Goal: Information Seeking & Learning: Learn about a topic

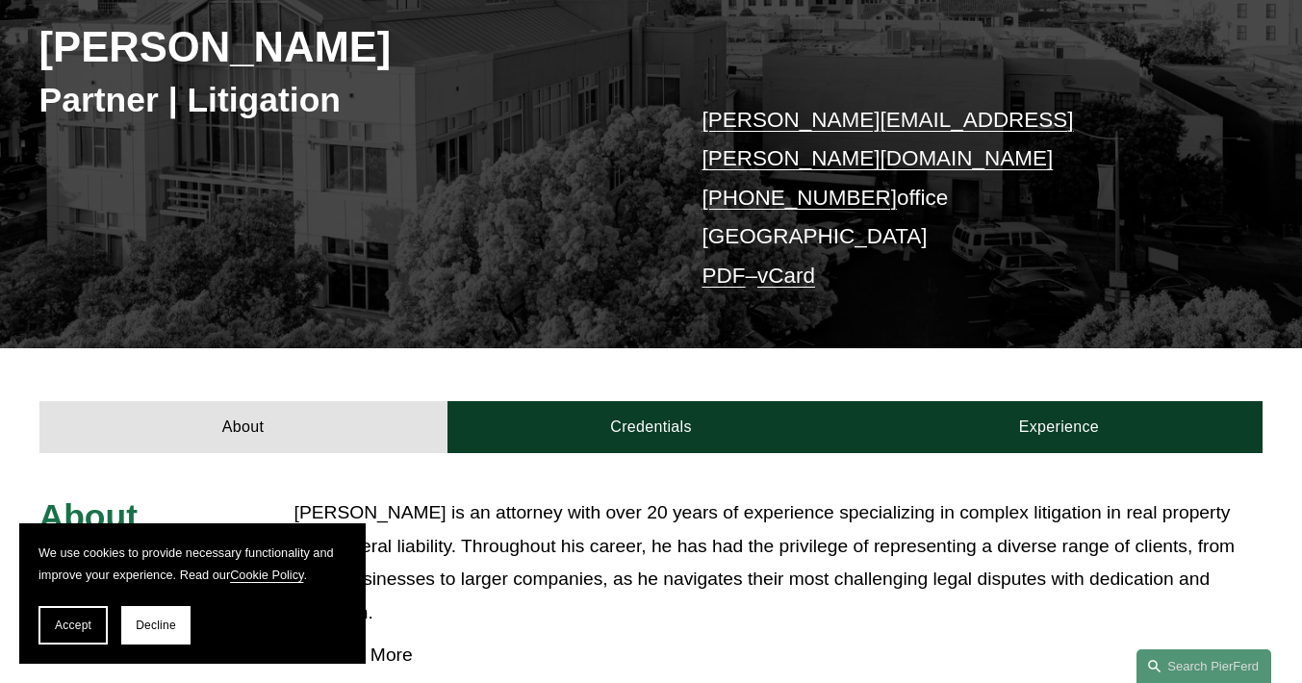
scroll to position [385, 0]
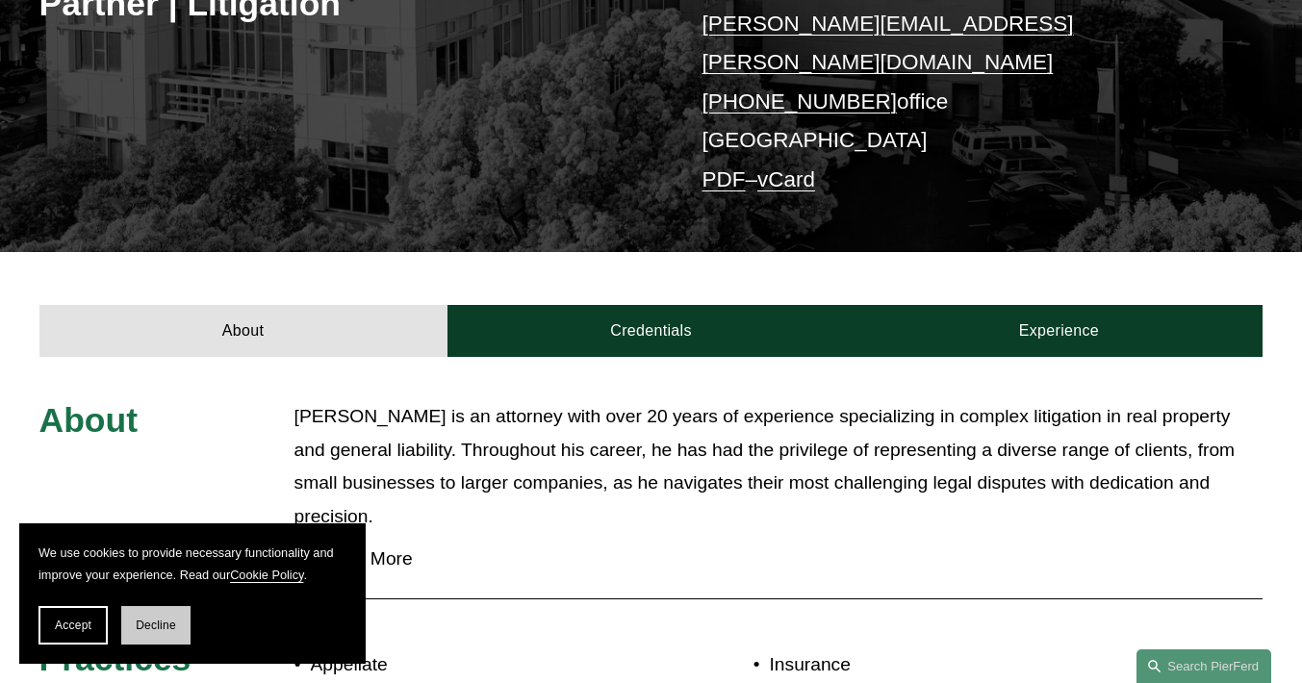
click at [147, 631] on span "Decline" at bounding box center [156, 625] width 40 height 13
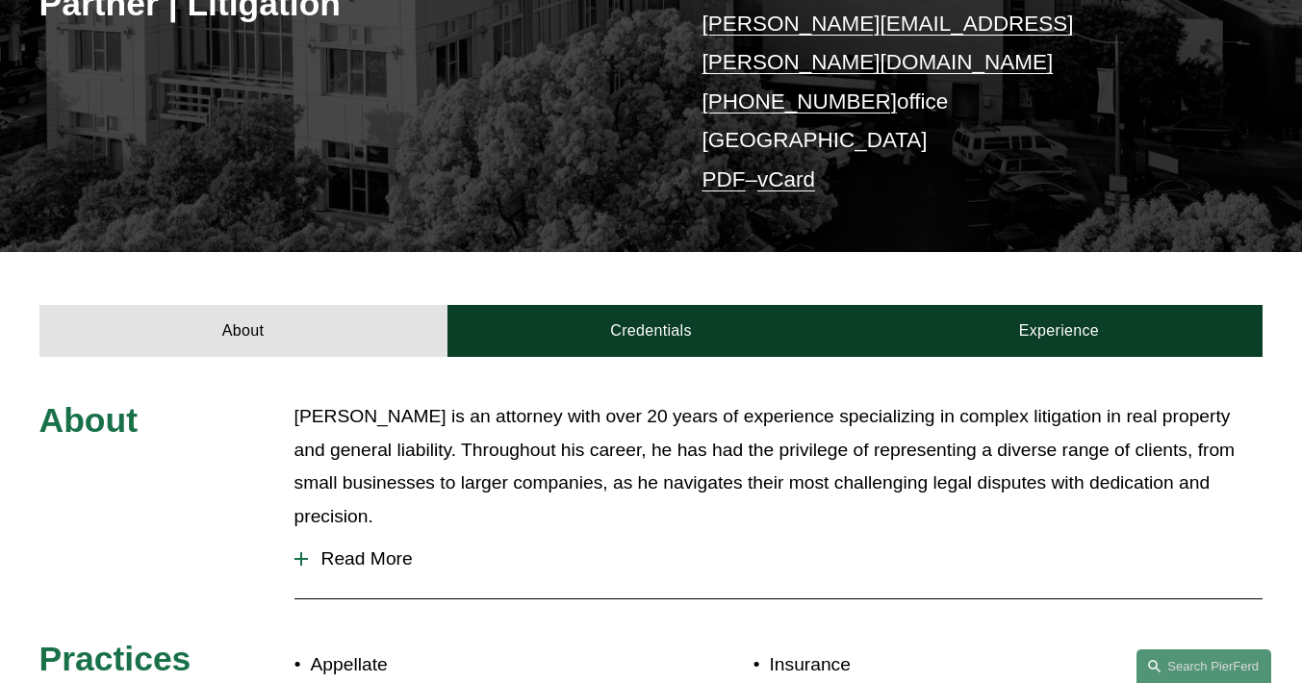
click at [543, 444] on p "Matthew is an attorney with over 20 years of experience specializing in complex…" at bounding box center [778, 467] width 969 height 134
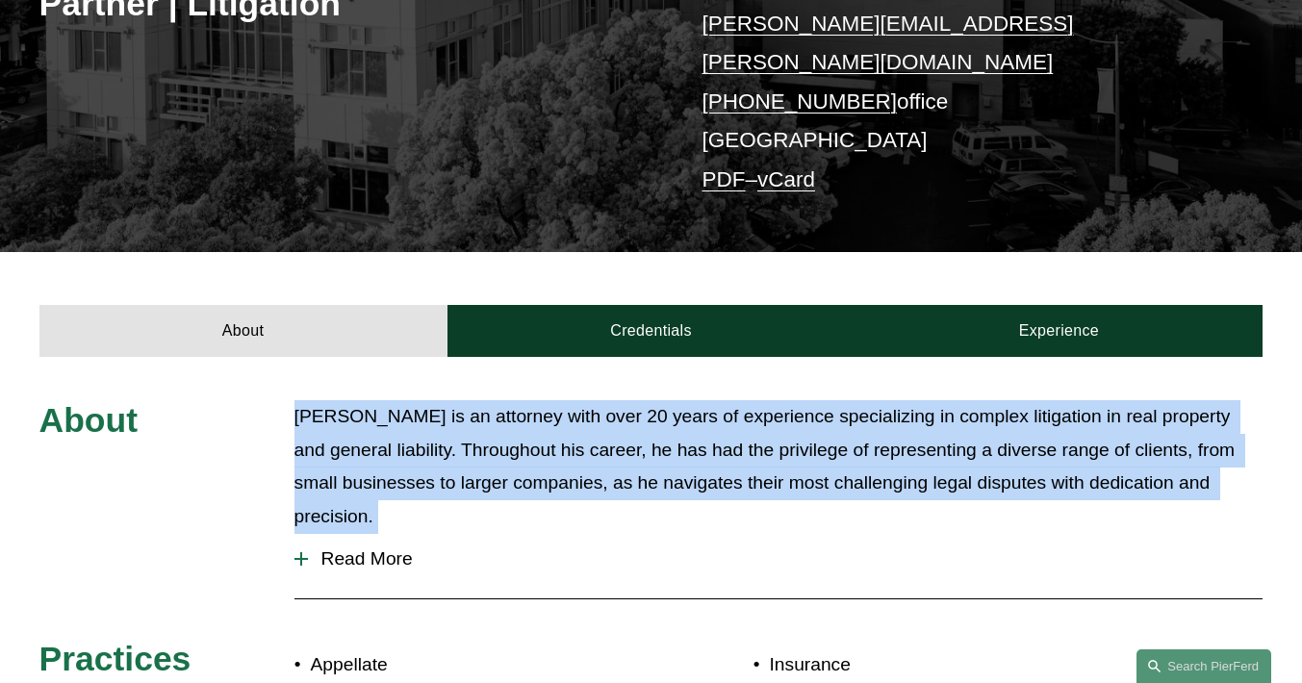
click at [543, 444] on p "Matthew is an attorney with over 20 years of experience specializing in complex…" at bounding box center [778, 467] width 969 height 134
click at [544, 433] on p "Matthew is an attorney with over 20 years of experience specializing in complex…" at bounding box center [778, 467] width 969 height 134
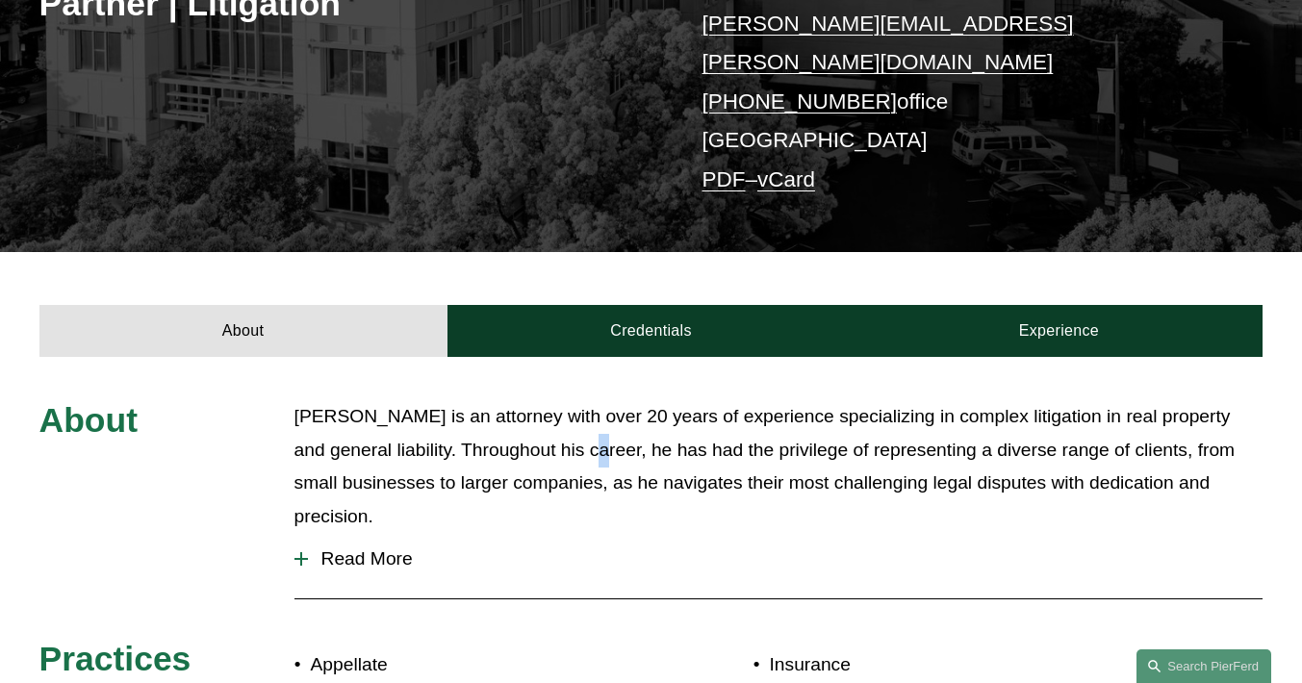
click at [544, 433] on p "Matthew is an attorney with over 20 years of experience specializing in complex…" at bounding box center [778, 467] width 969 height 134
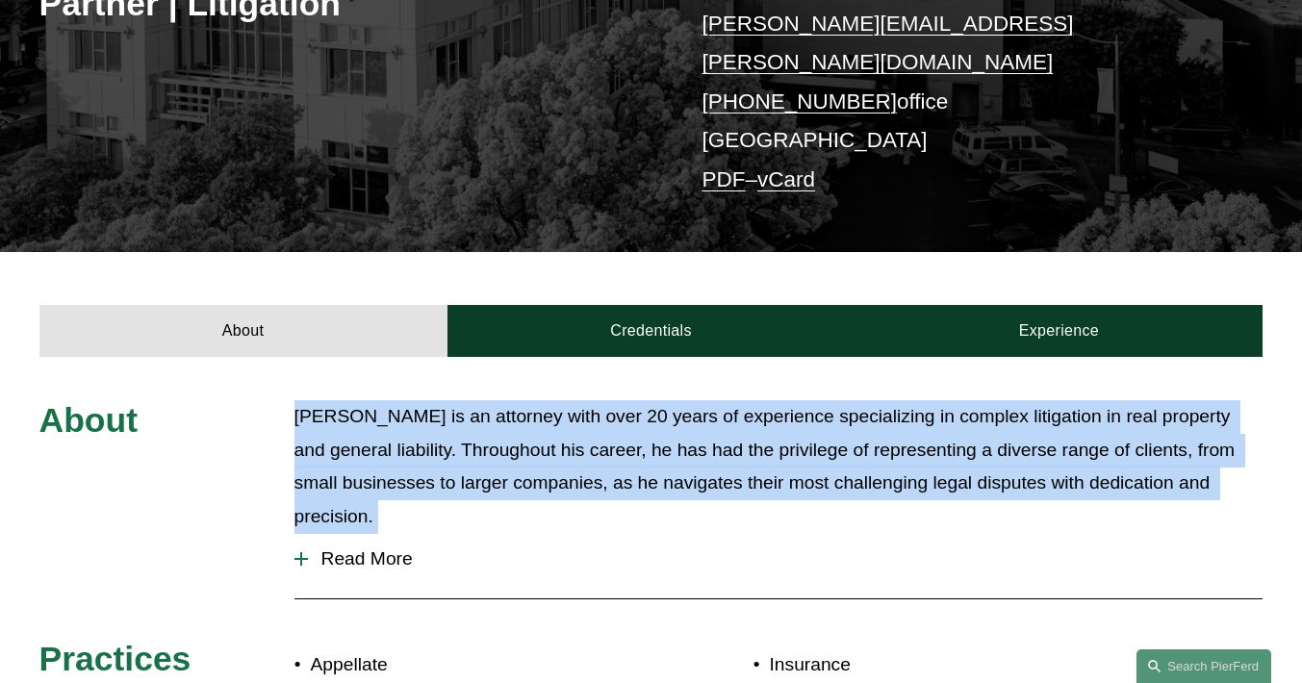
click at [544, 433] on p "Matthew is an attorney with over 20 years of experience specializing in complex…" at bounding box center [778, 467] width 969 height 134
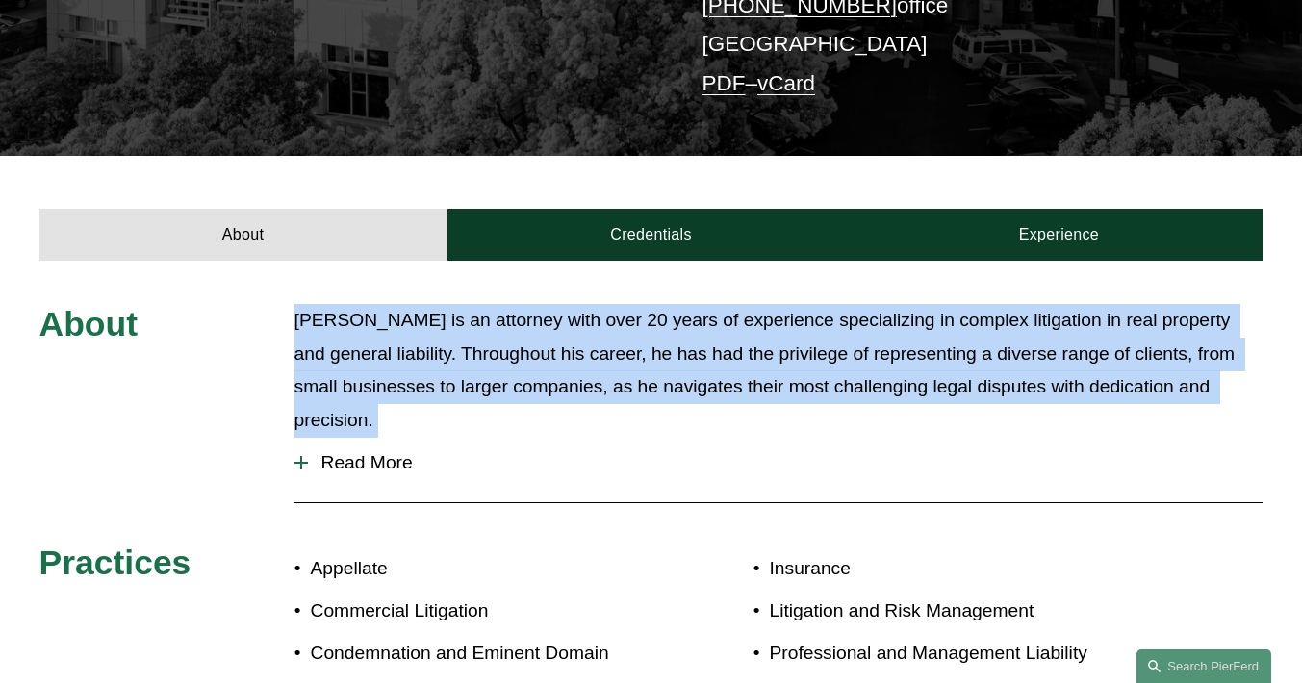
click at [398, 452] on span "Read More" at bounding box center [786, 462] width 956 height 21
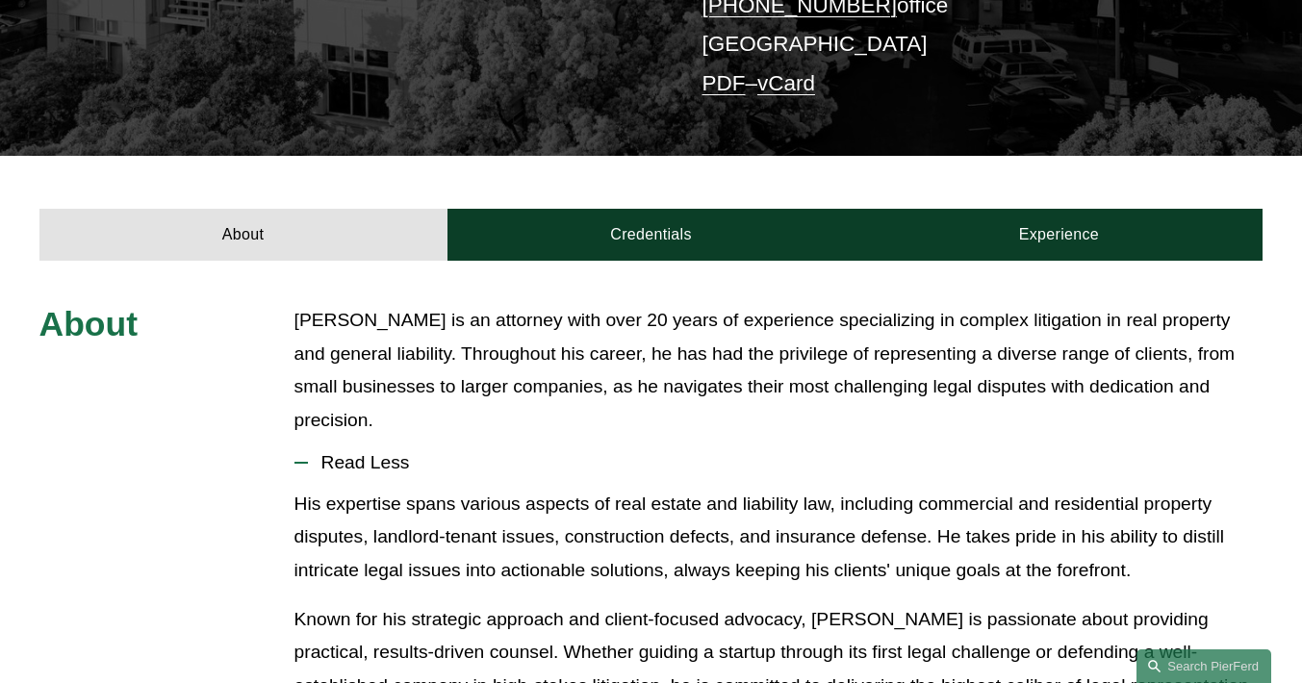
click at [447, 488] on p "His expertise spans various aspects of real estate and liability law, including…" at bounding box center [778, 538] width 969 height 100
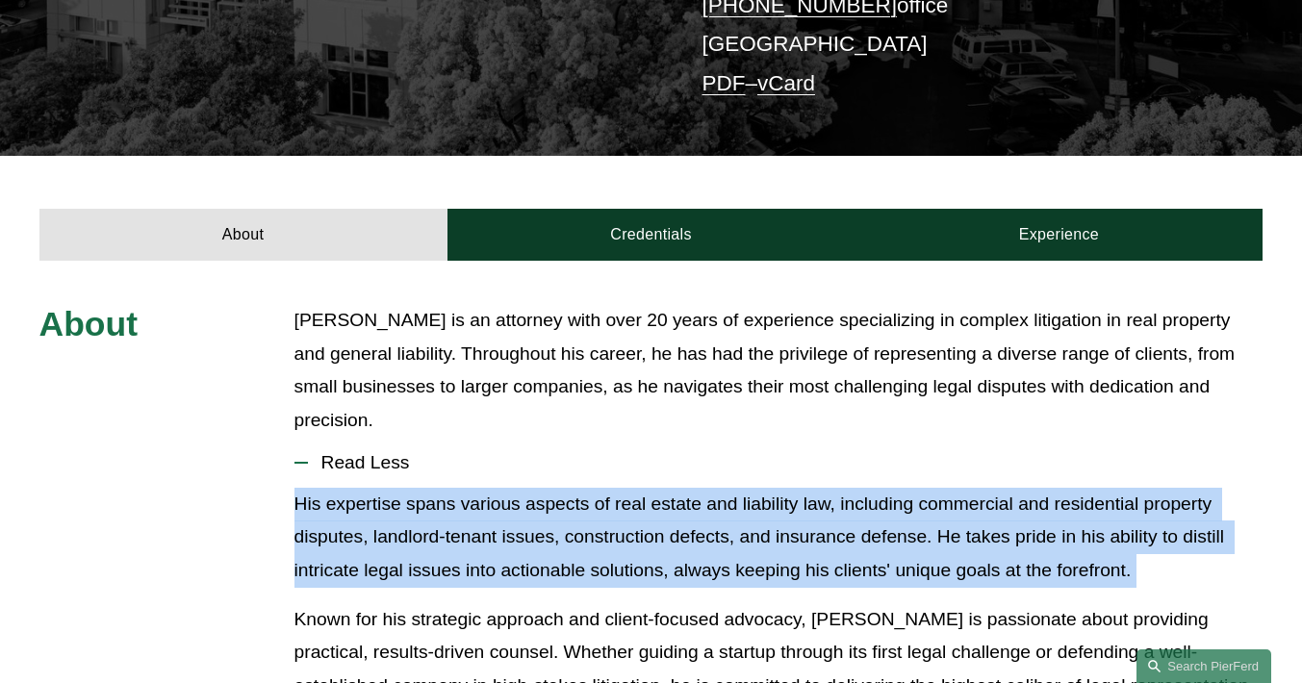
click at [447, 488] on p "His expertise spans various aspects of real estate and liability law, including…" at bounding box center [778, 538] width 969 height 100
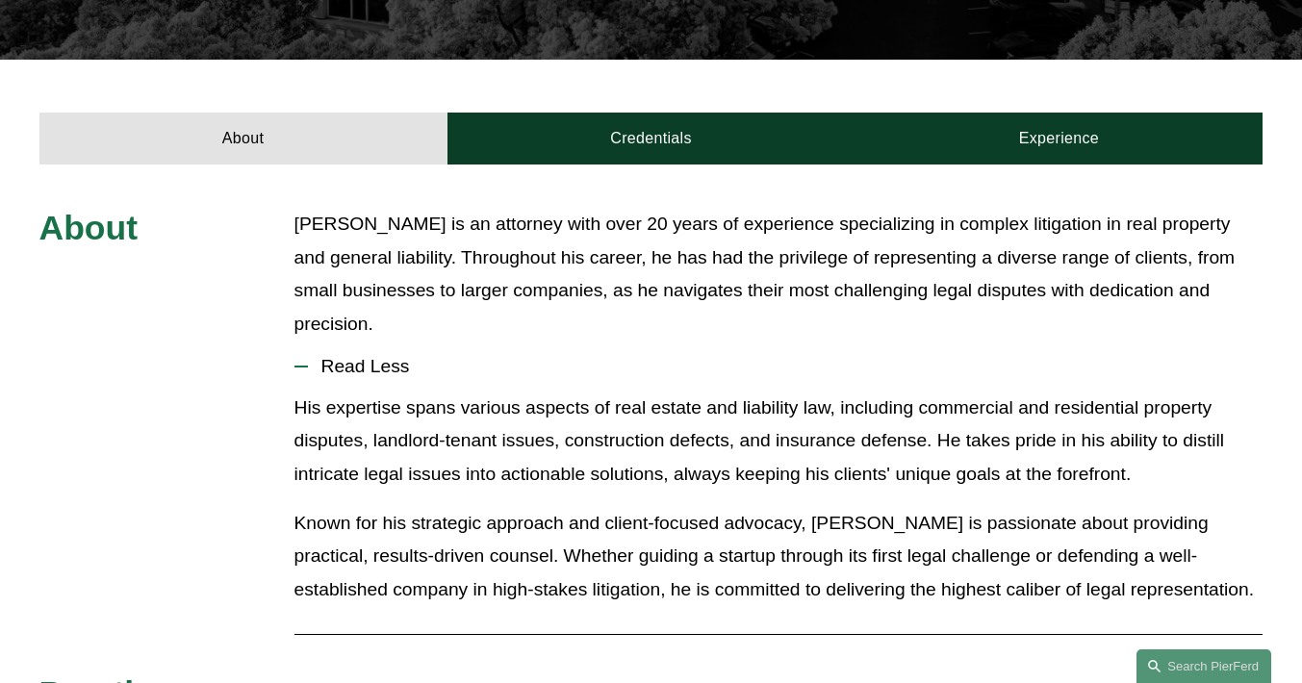
click at [475, 507] on p "Known for his strategic approach and client-focused advocacy, Matthew is passio…" at bounding box center [778, 557] width 969 height 100
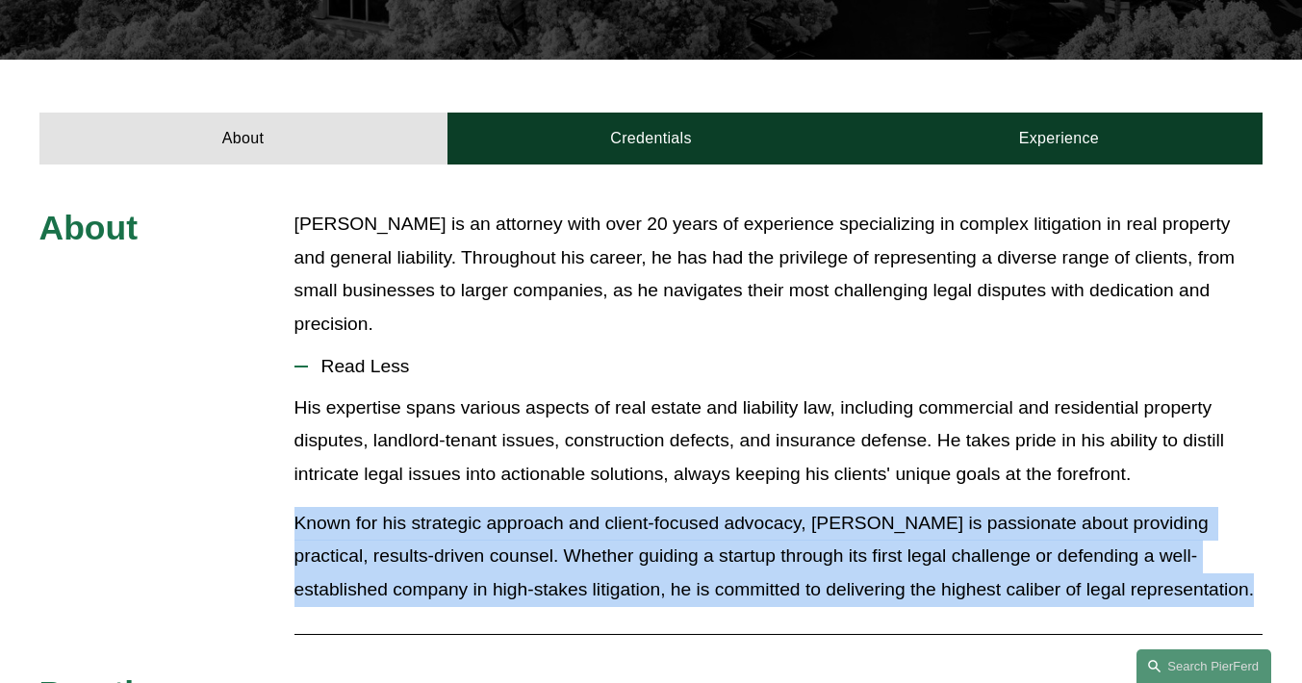
click at [475, 507] on p "Known for his strategic approach and client-focused advocacy, Matthew is passio…" at bounding box center [778, 557] width 969 height 100
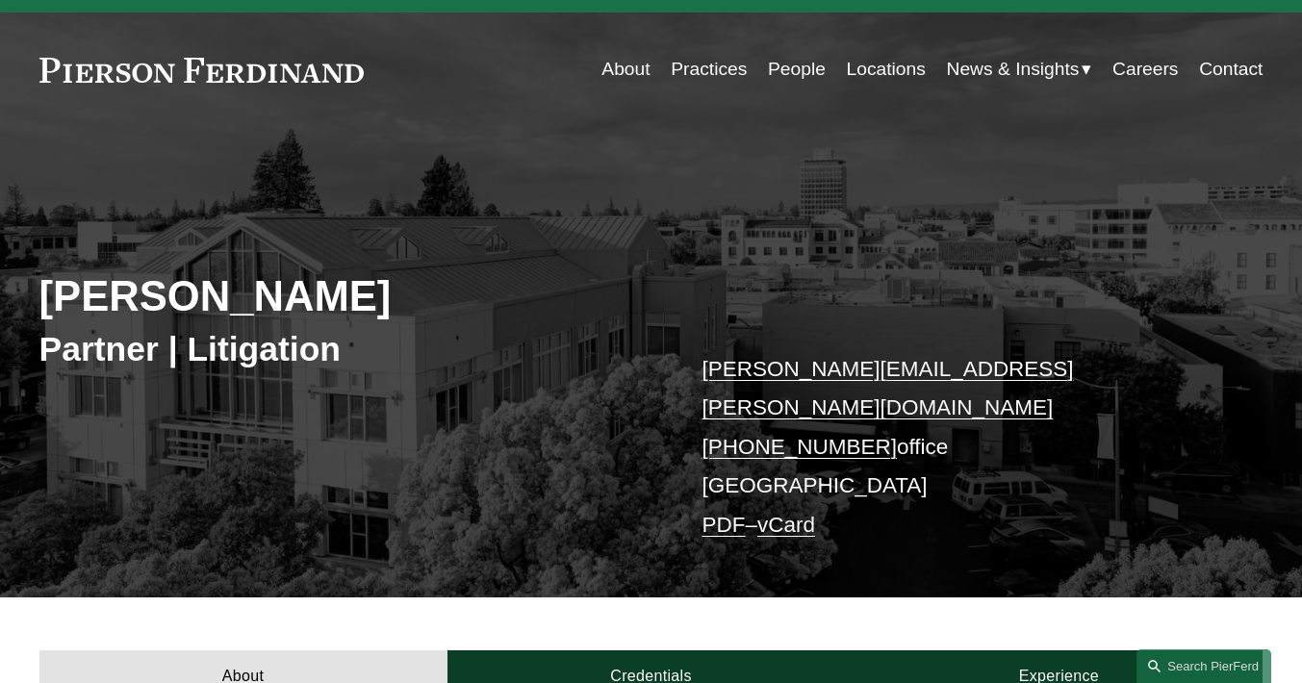
scroll to position [328, 0]
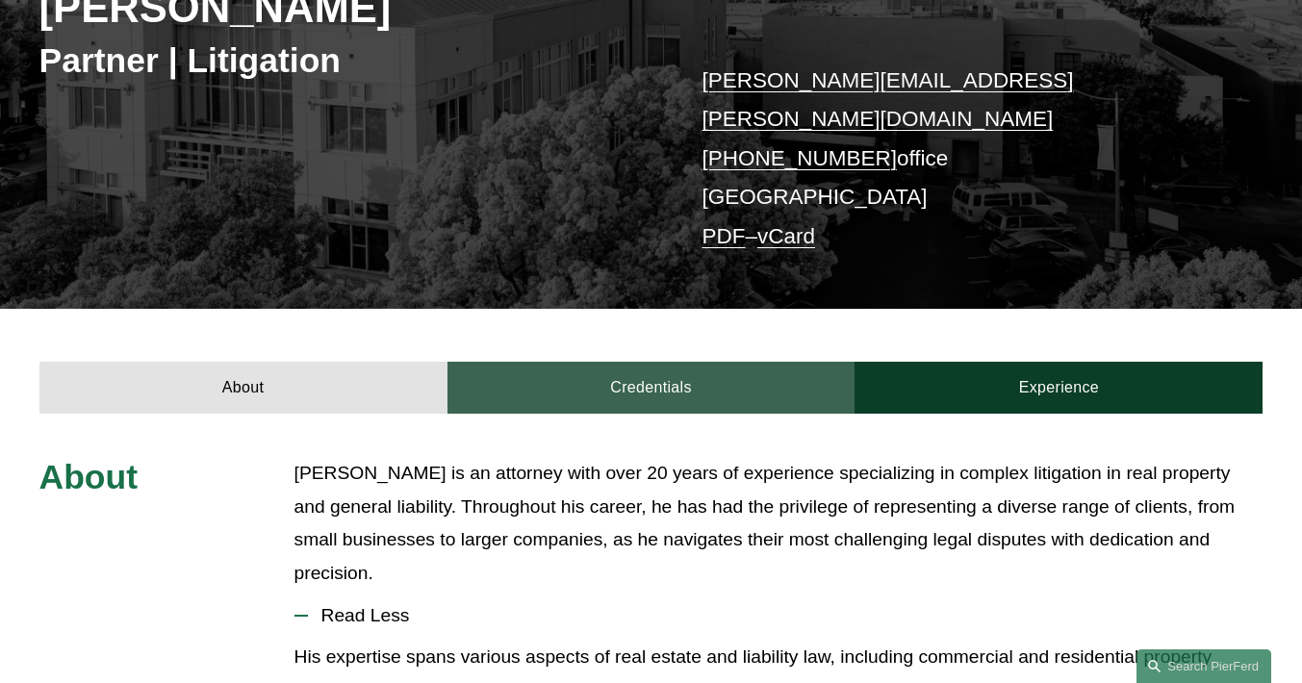
click at [655, 375] on link "Credentials" at bounding box center [652, 388] width 408 height 53
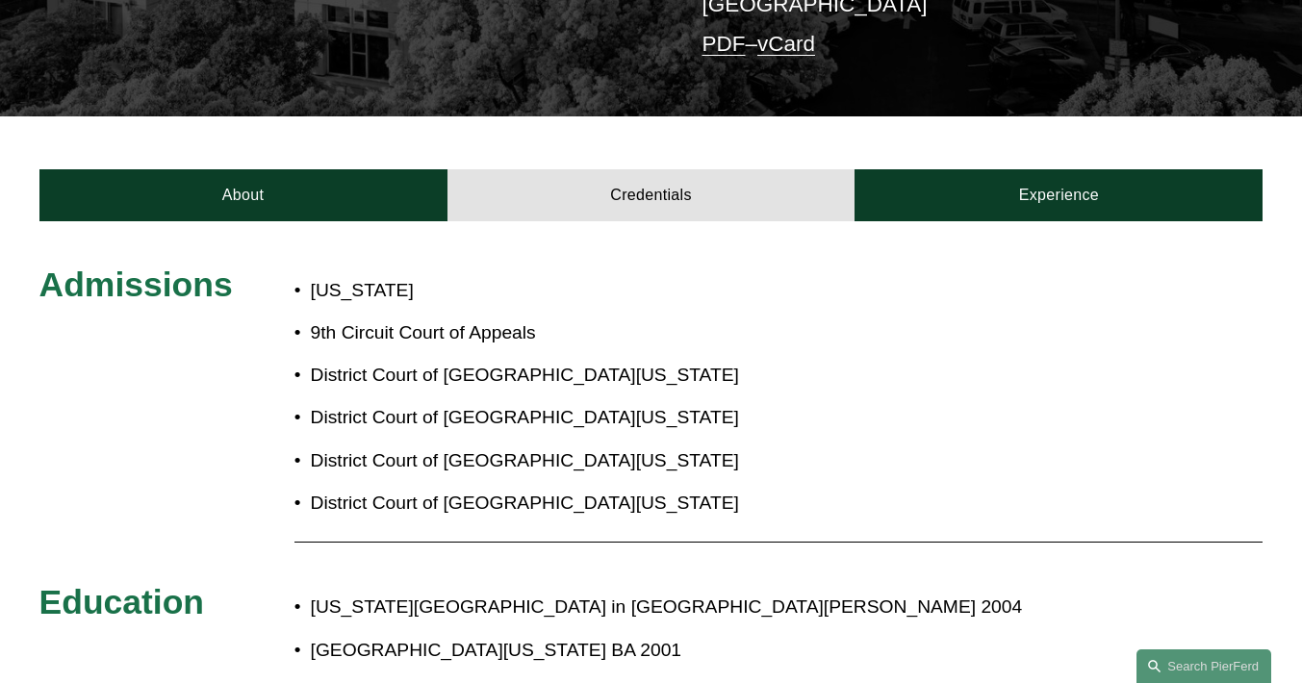
scroll to position [617, 0]
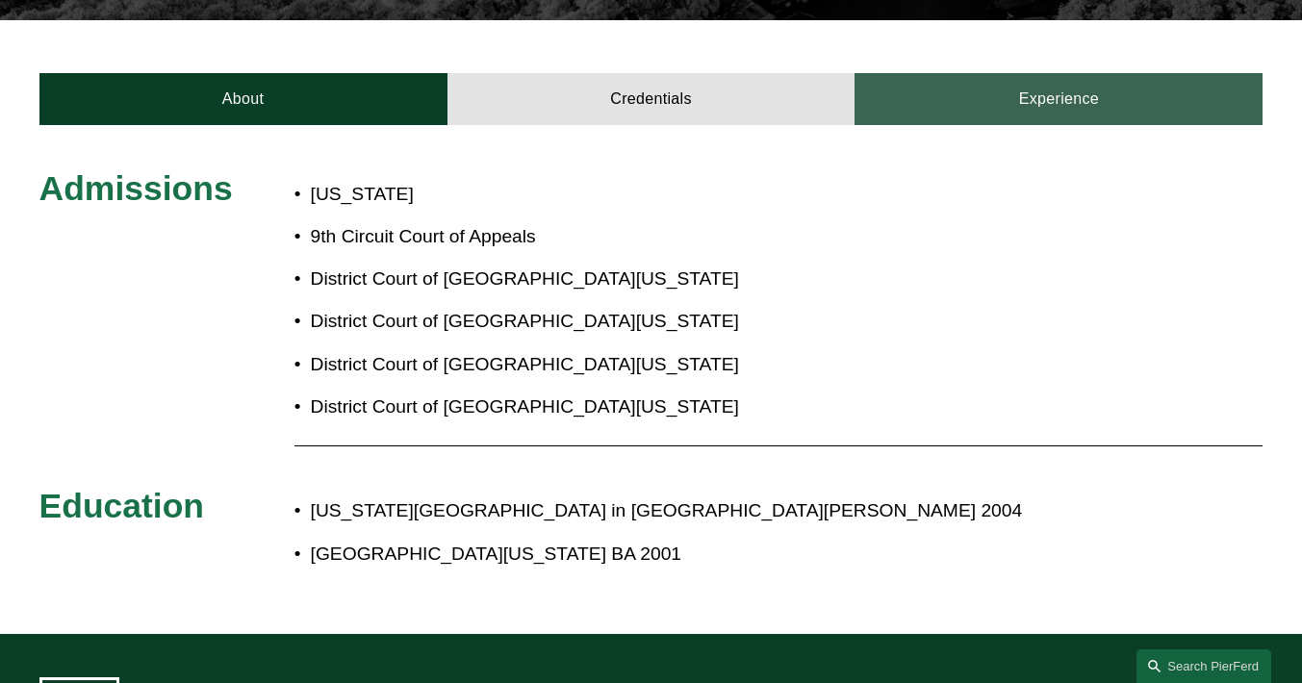
click at [959, 88] on link "Experience" at bounding box center [1059, 99] width 408 height 53
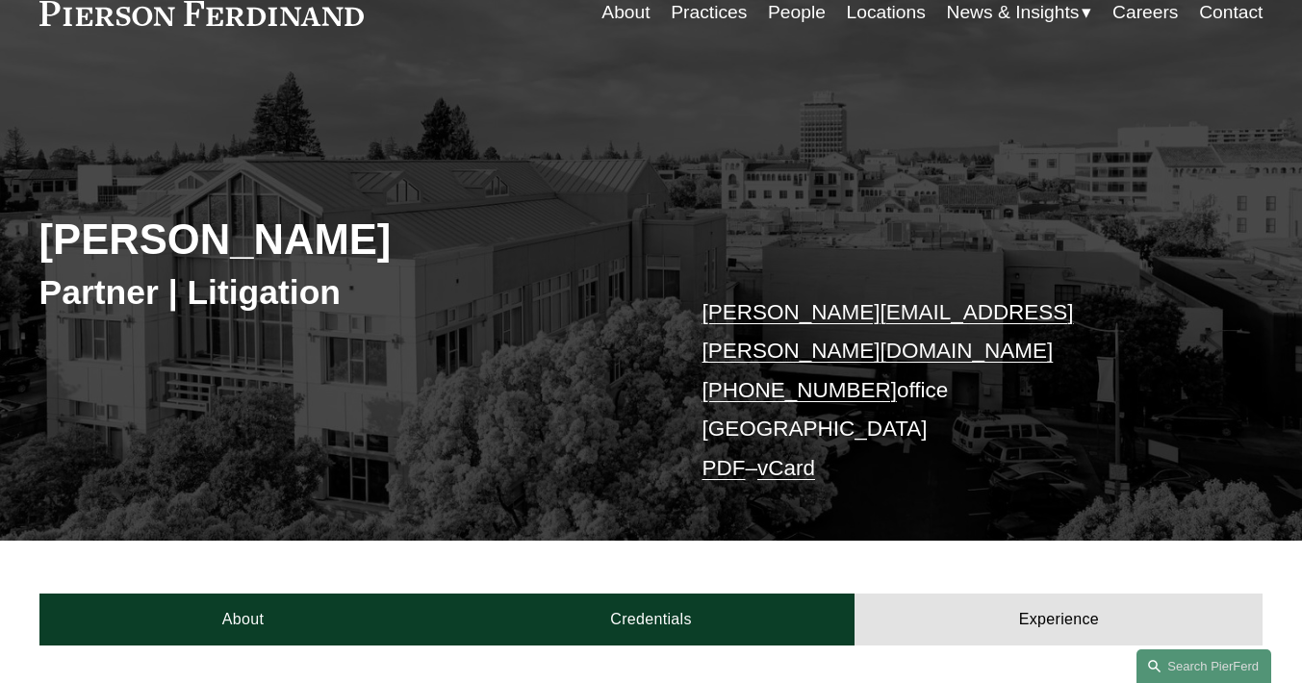
scroll to position [0, 0]
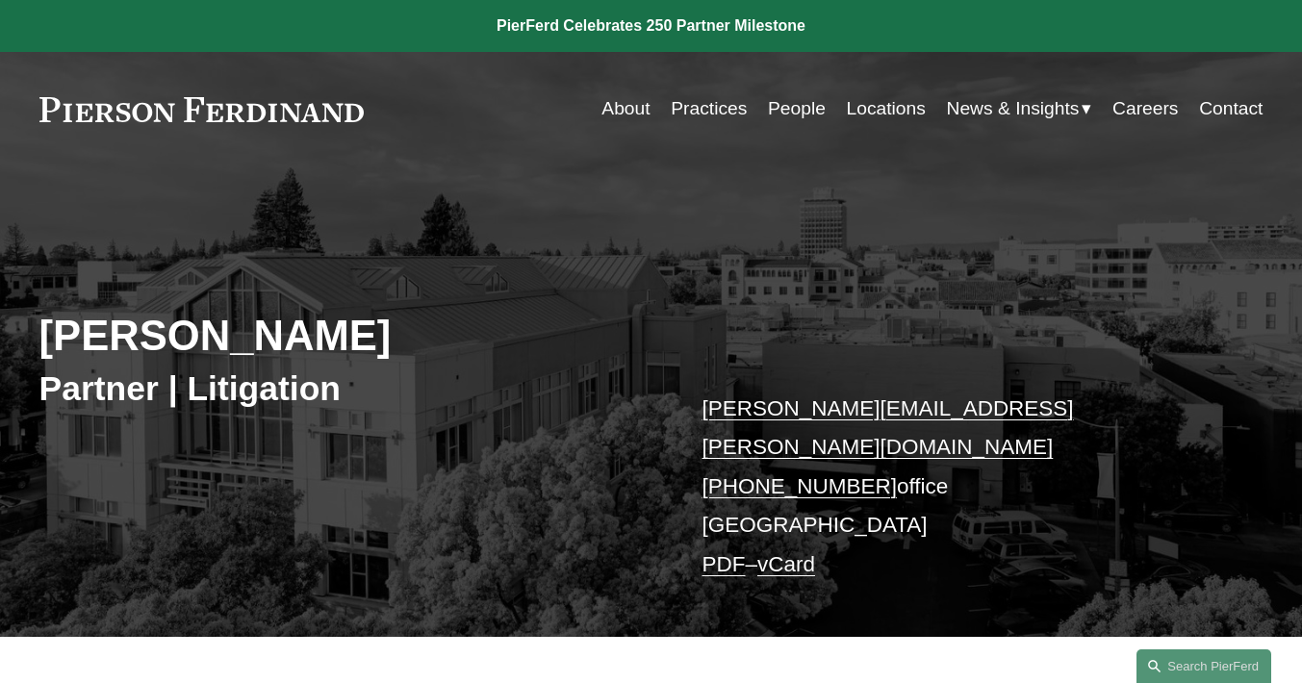
click at [865, 104] on link "Locations" at bounding box center [886, 108] width 79 height 37
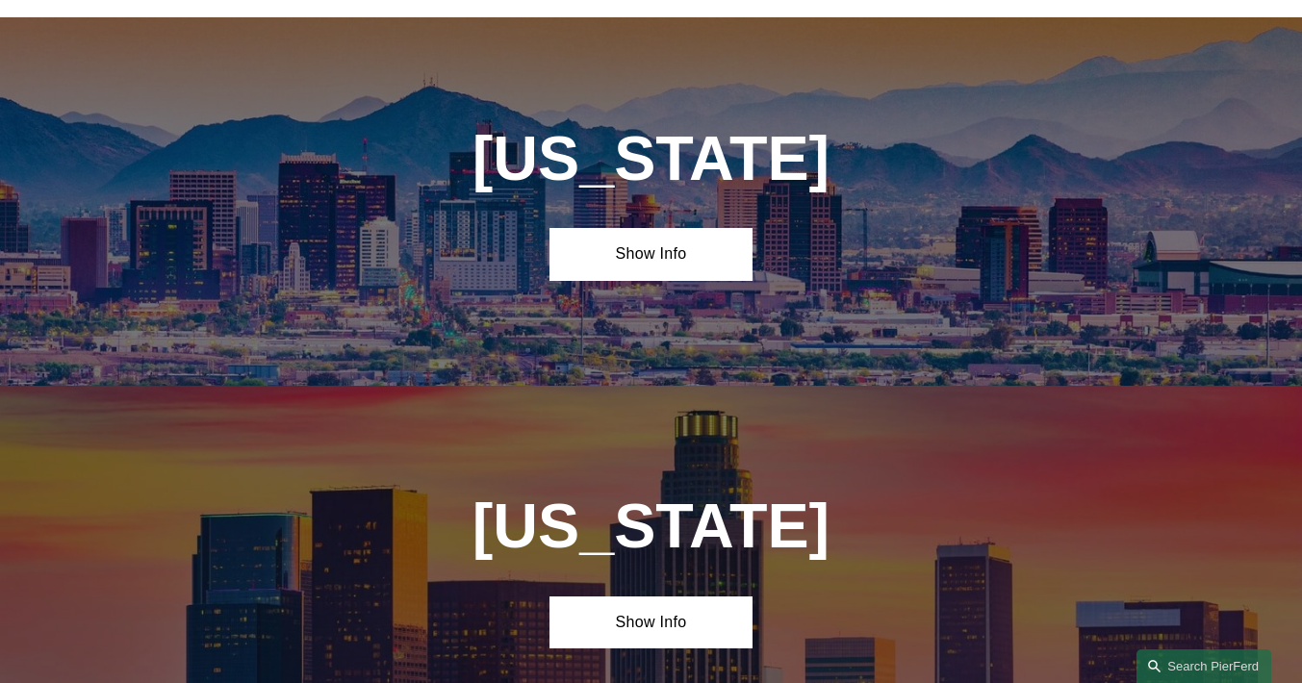
scroll to position [1155, 0]
